Goal: Task Accomplishment & Management: Manage account settings

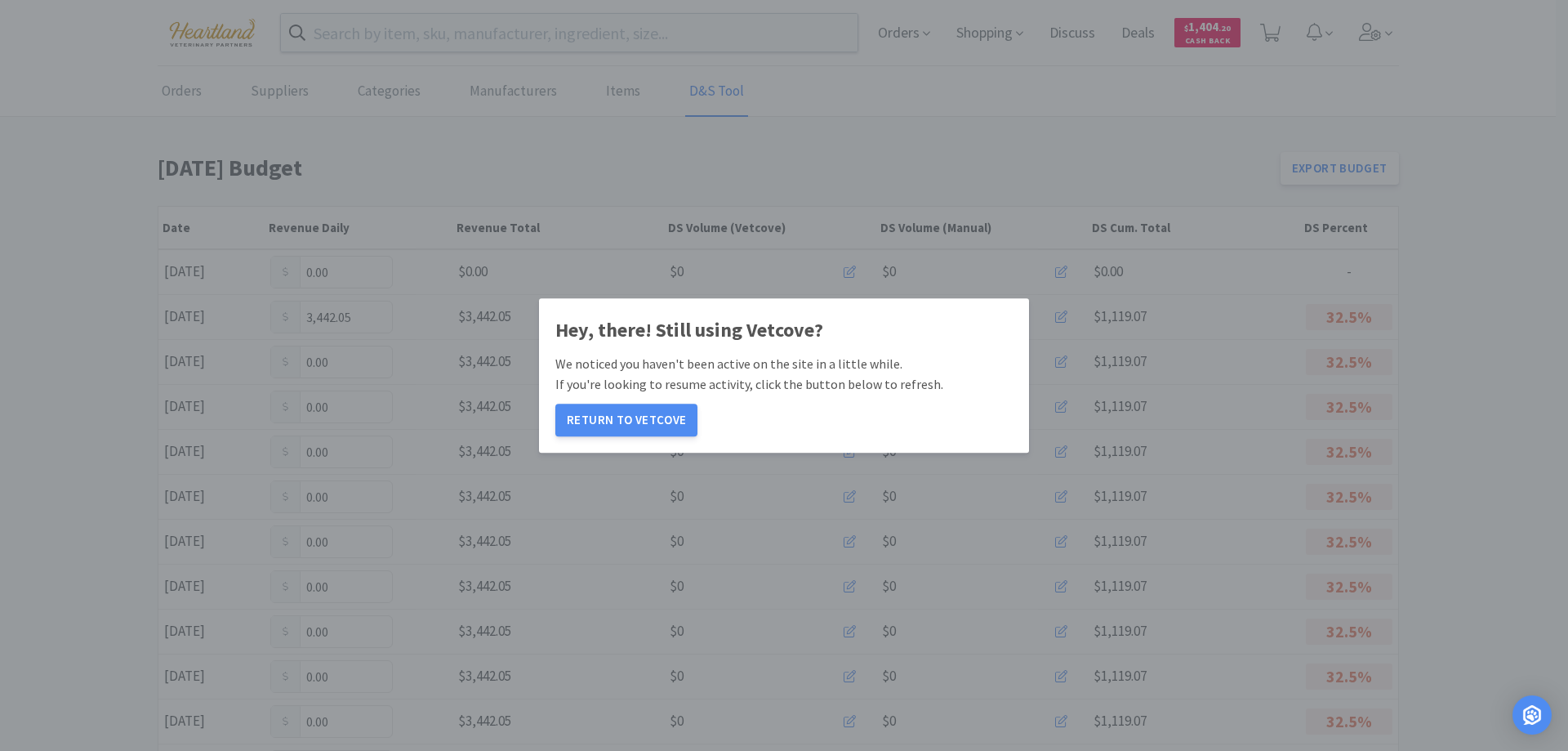
click at [620, 423] on button "Return to Vetcove" at bounding box center [626, 420] width 142 height 33
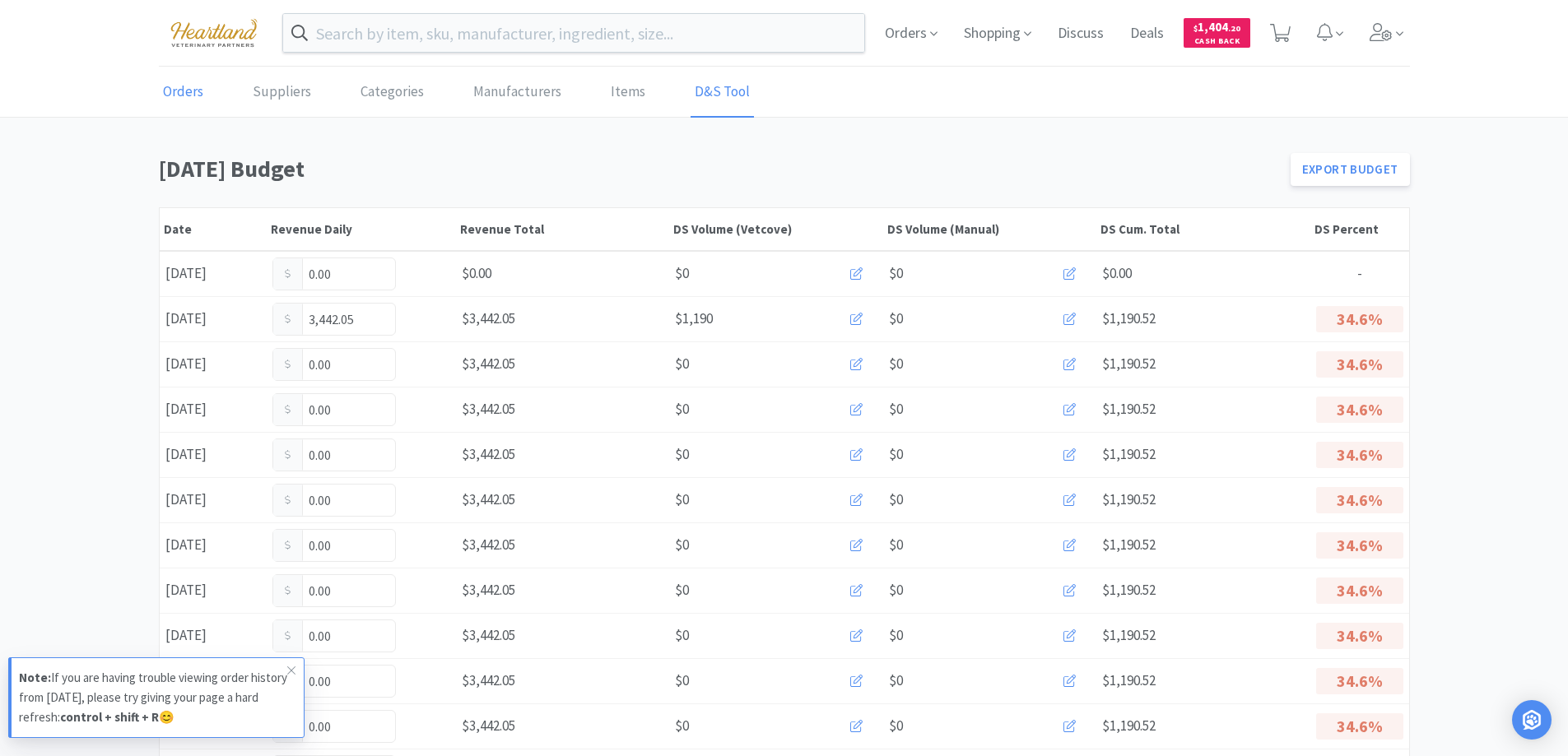
click at [178, 94] on link "Orders" at bounding box center [182, 92] width 48 height 50
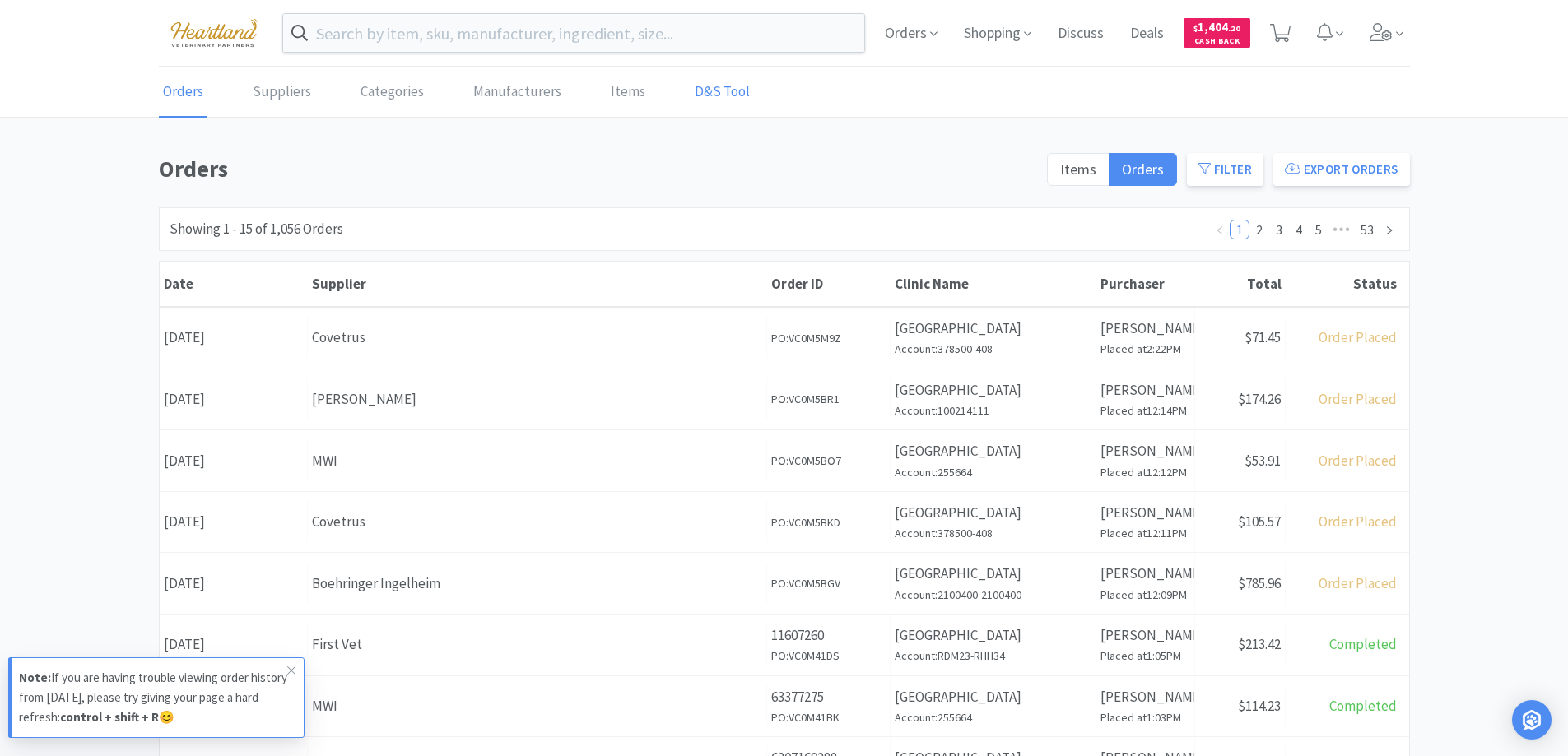
click at [712, 88] on link "D&S Tool" at bounding box center [723, 92] width 64 height 50
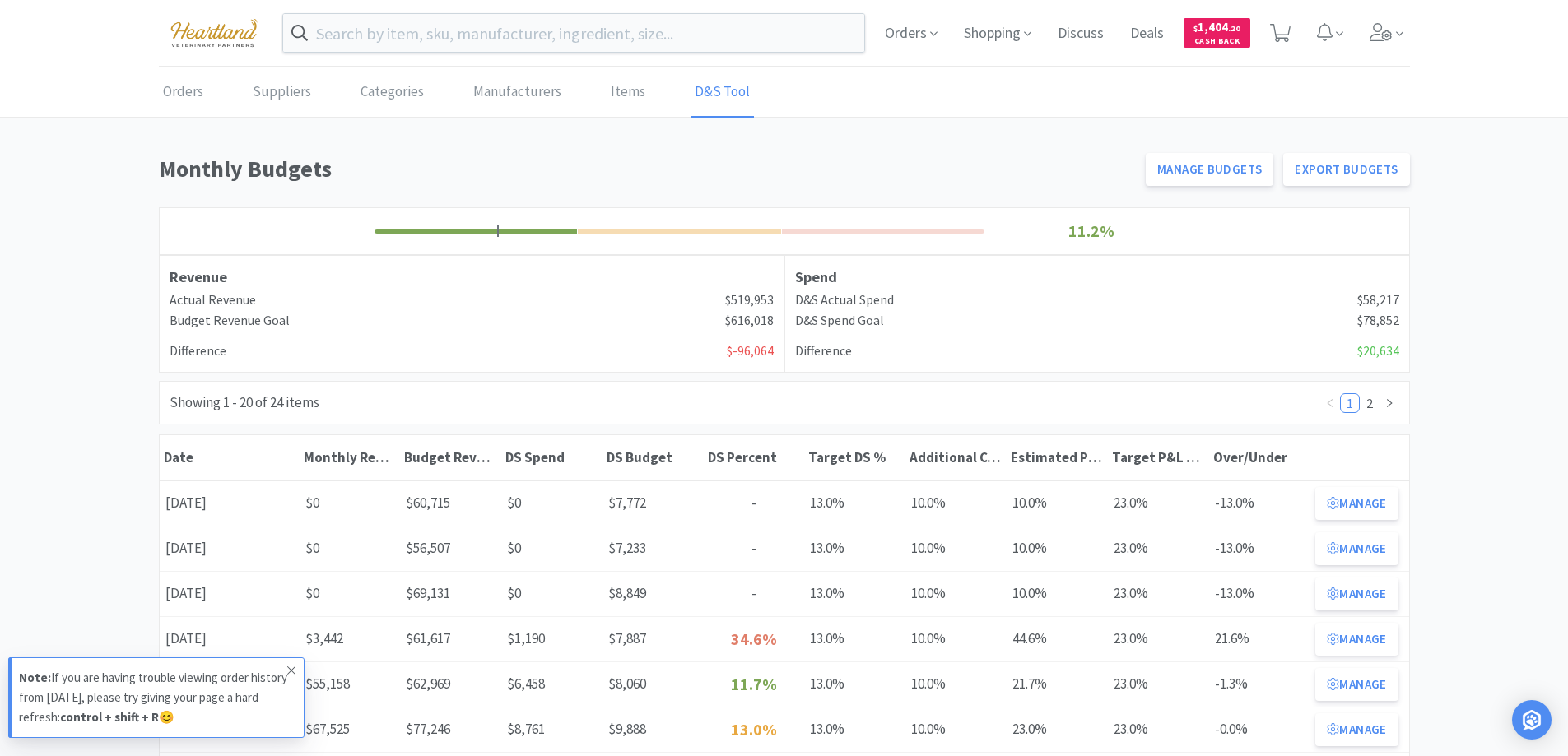
click at [292, 669] on icon at bounding box center [291, 670] width 8 height 8
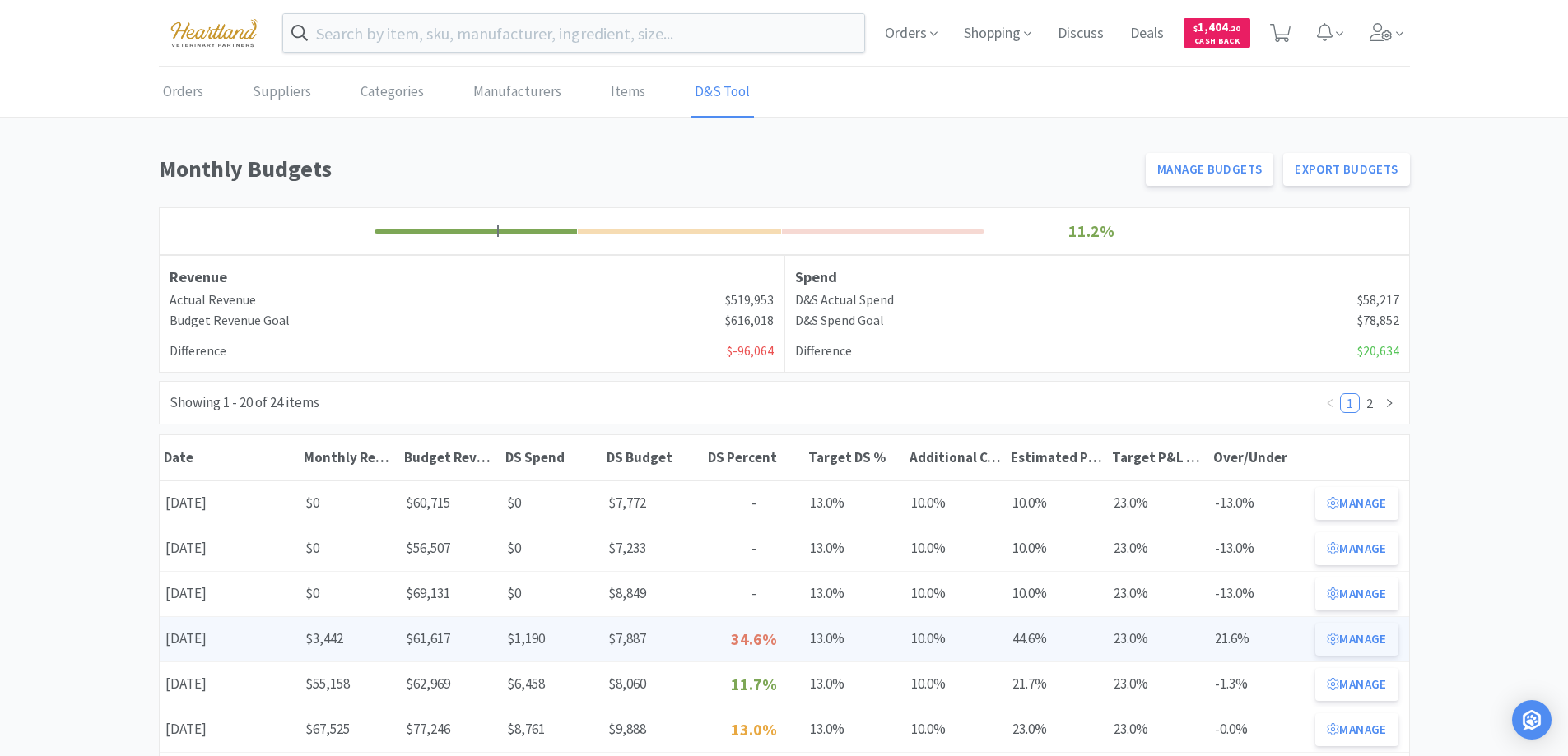
click at [1342, 642] on button "Manage" at bounding box center [1356, 639] width 82 height 33
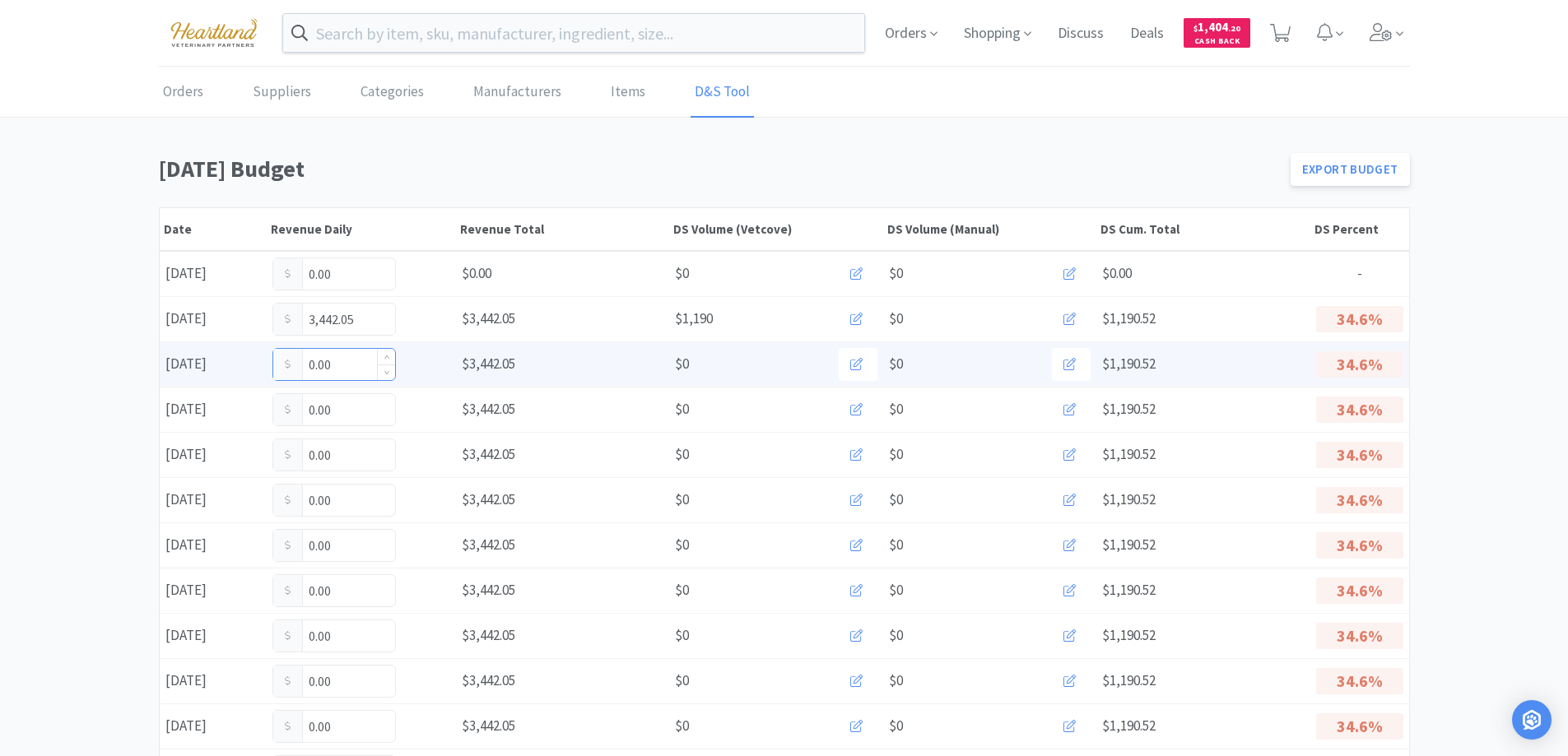
click at [366, 361] on input "0.00" at bounding box center [334, 364] width 122 height 31
type input "0"
type input "227.00"
